Goal: Find contact information: Find contact information

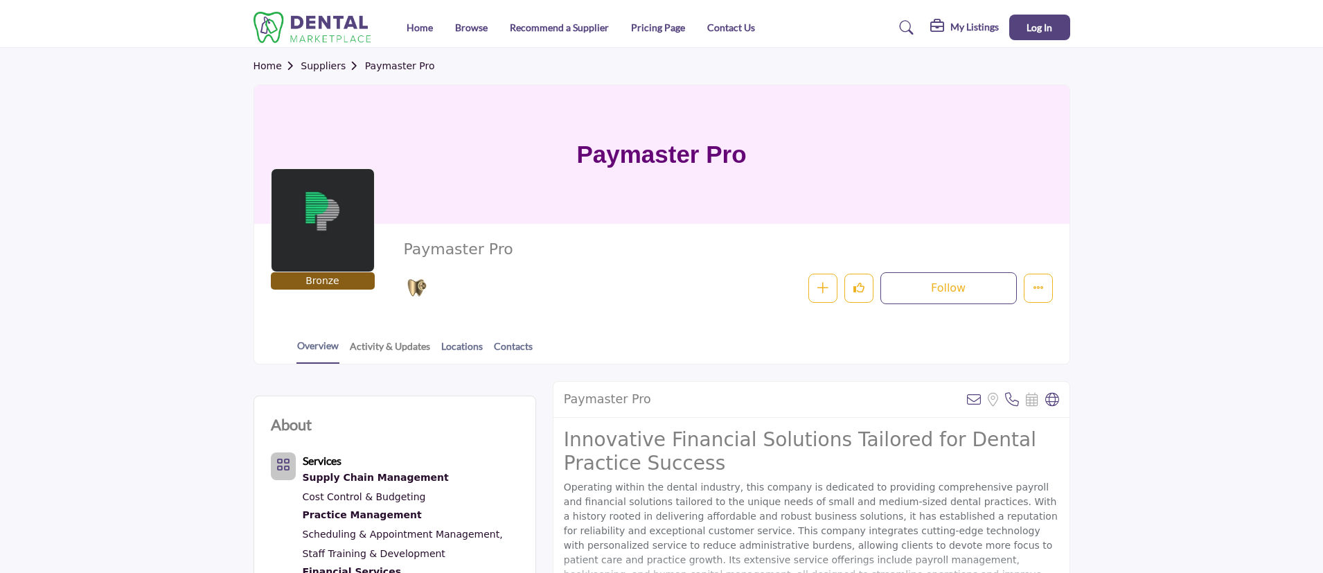
click at [396, 346] on link "Activity & Updates" at bounding box center [390, 351] width 82 height 24
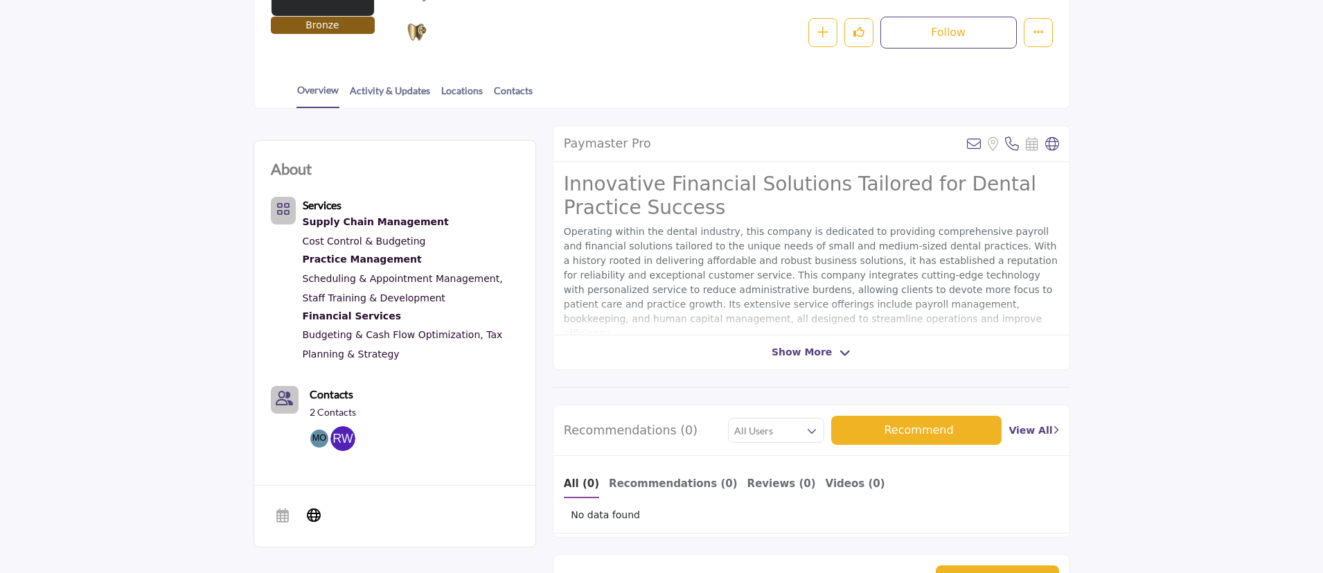
scroll to position [312, 0]
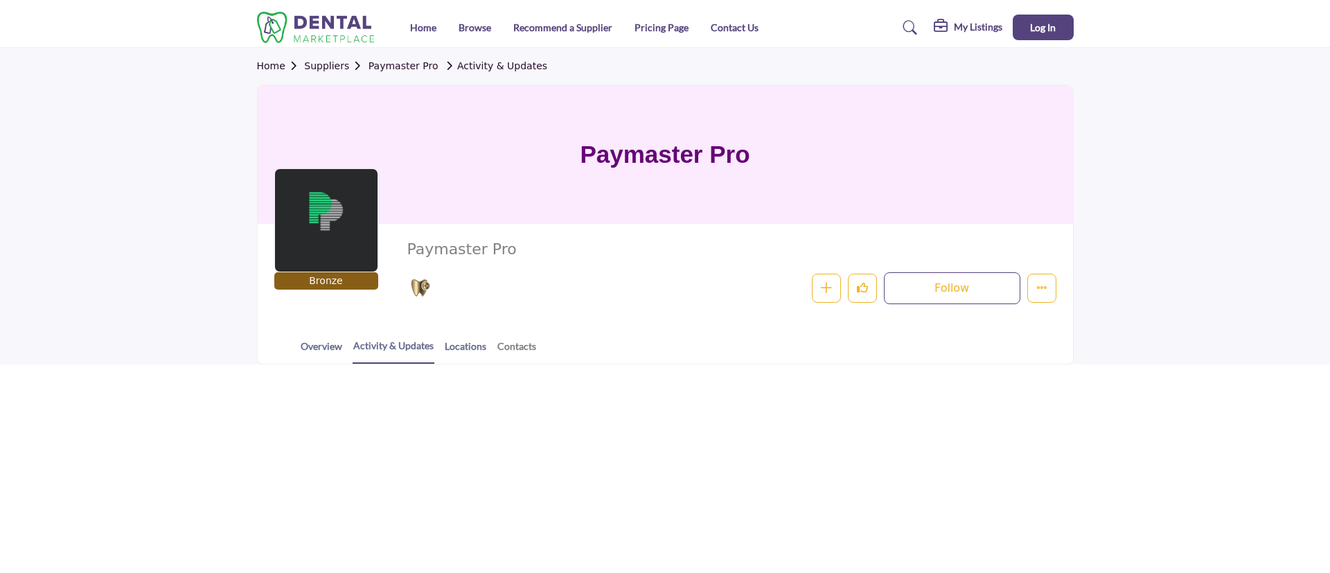
click at [530, 347] on link "Contacts" at bounding box center [517, 351] width 40 height 24
